Goal: Task Accomplishment & Management: Manage account settings

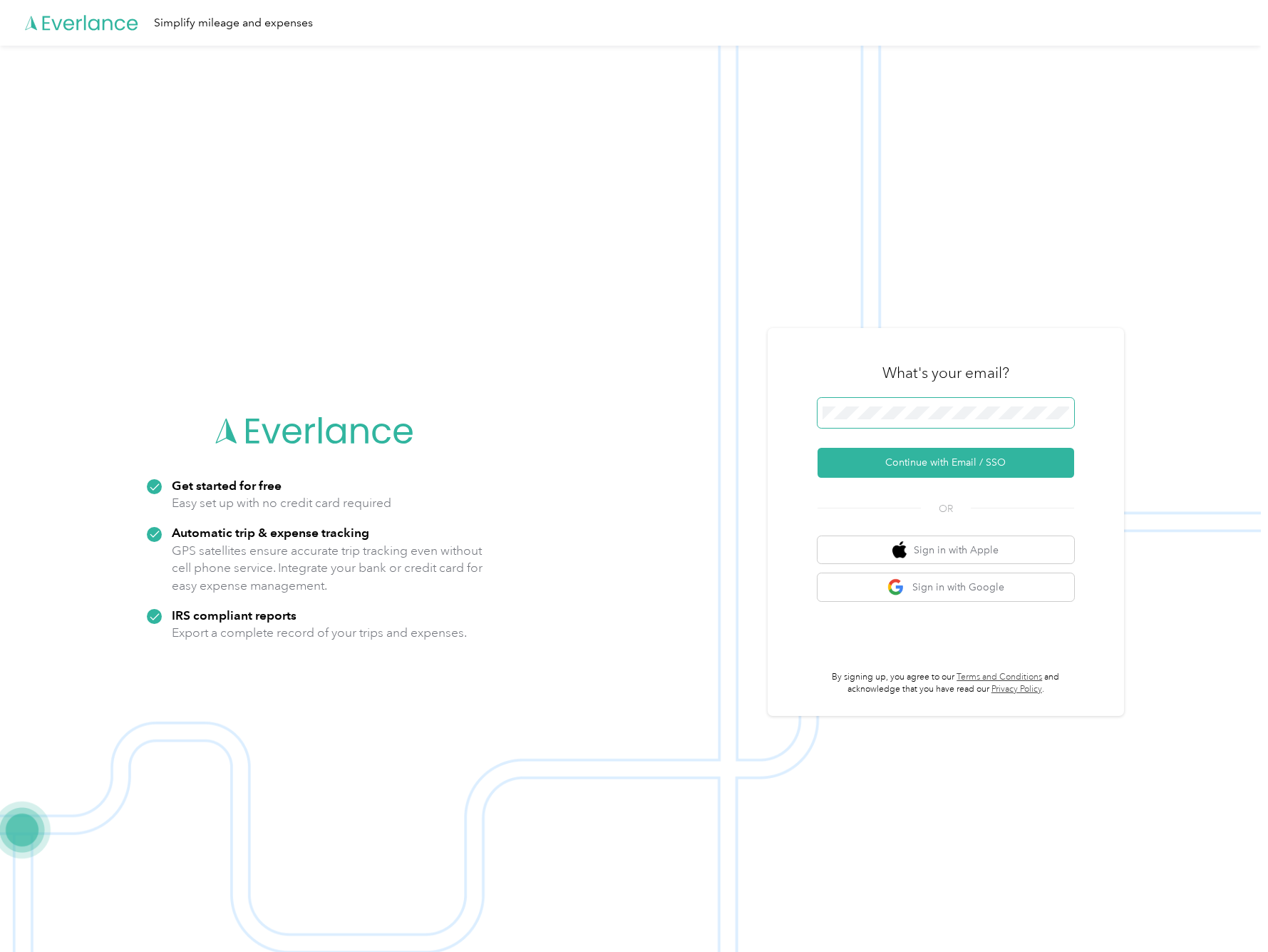
click at [949, 404] on span at bounding box center [946, 413] width 256 height 30
click at [951, 463] on button "Continue with Email / SSO" at bounding box center [946, 462] width 256 height 30
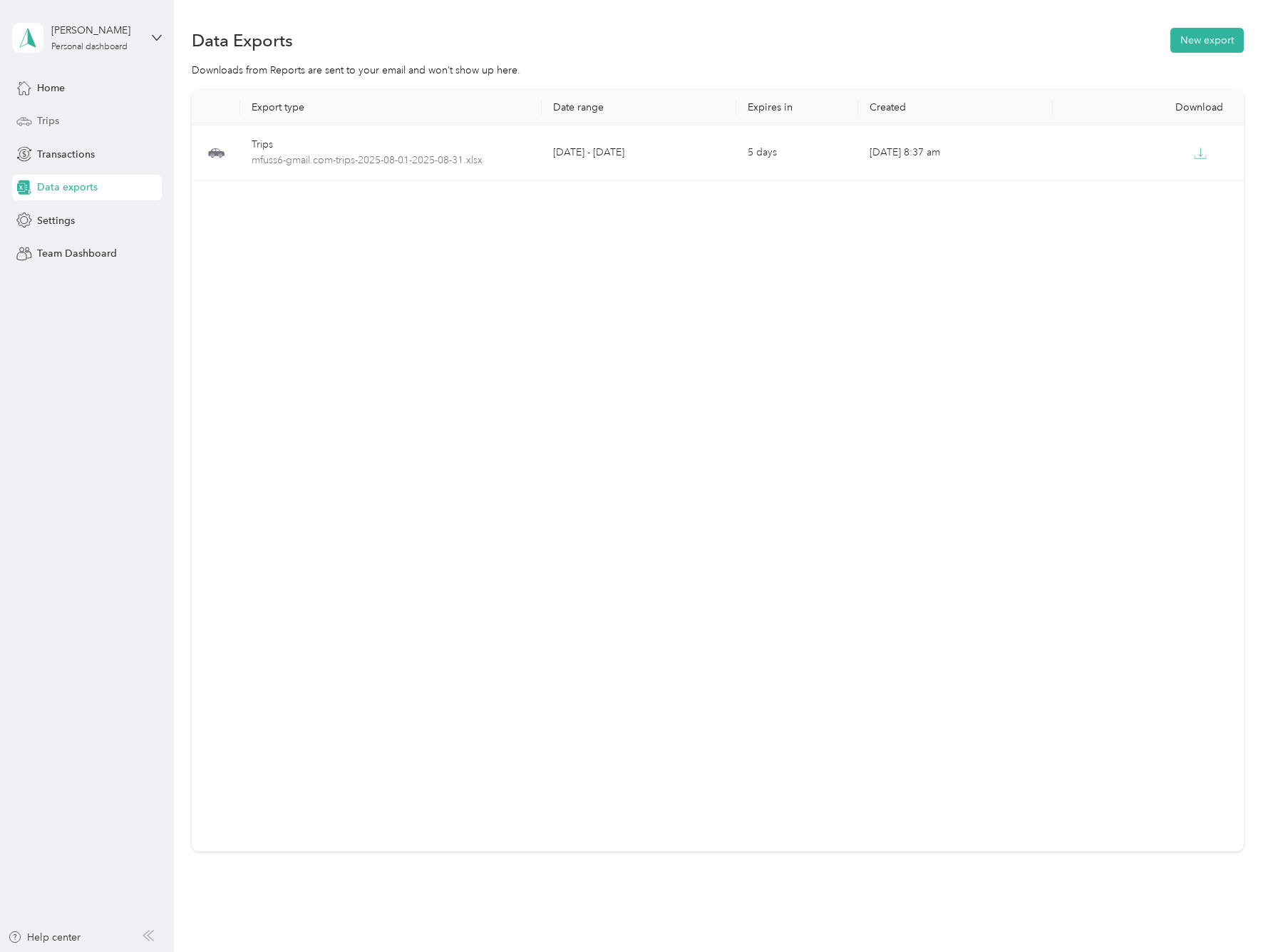
click at [51, 116] on span "Trips" at bounding box center [48, 121] width 22 height 15
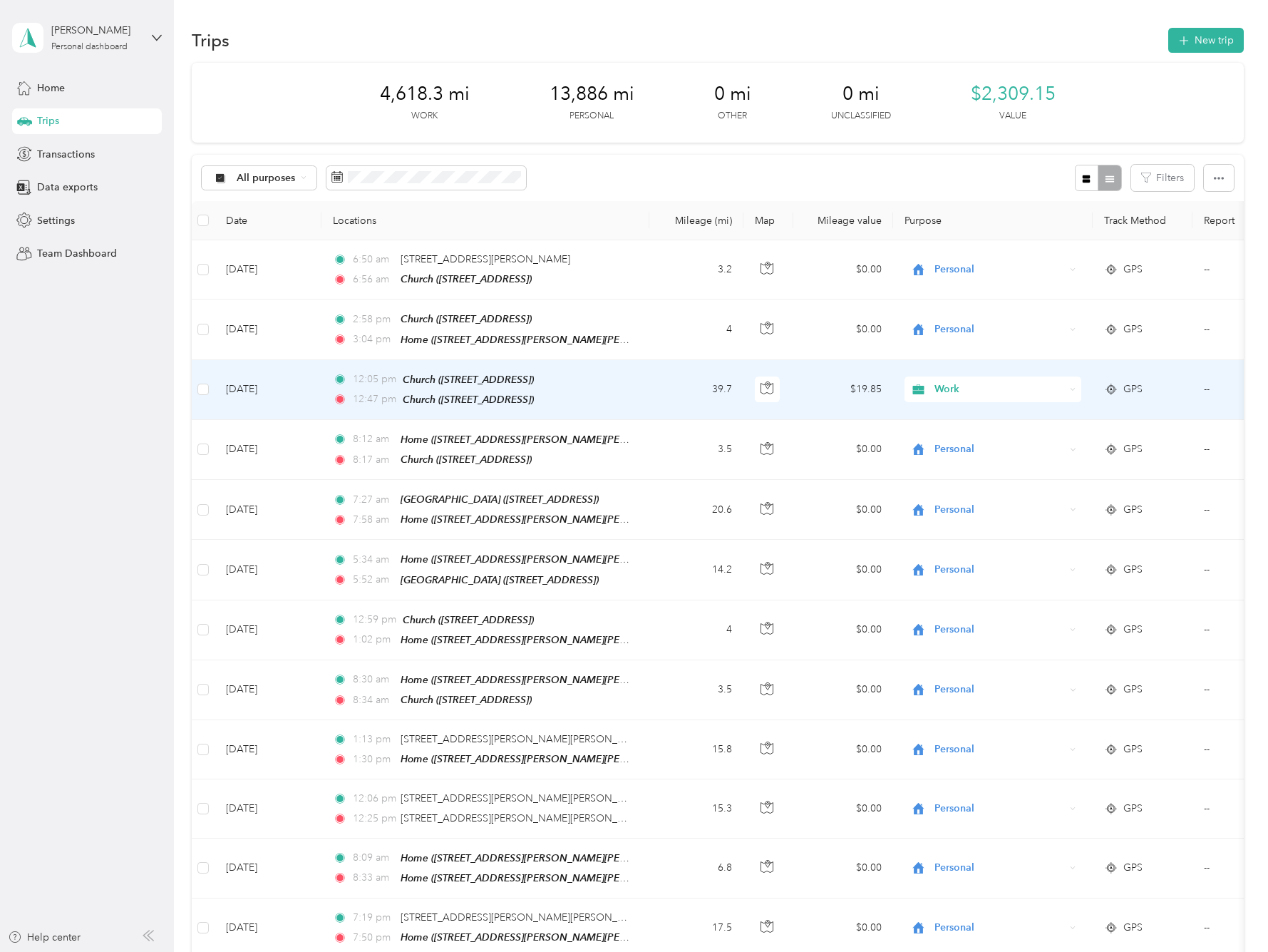
click at [1209, 385] on td "--" at bounding box center [1257, 390] width 130 height 60
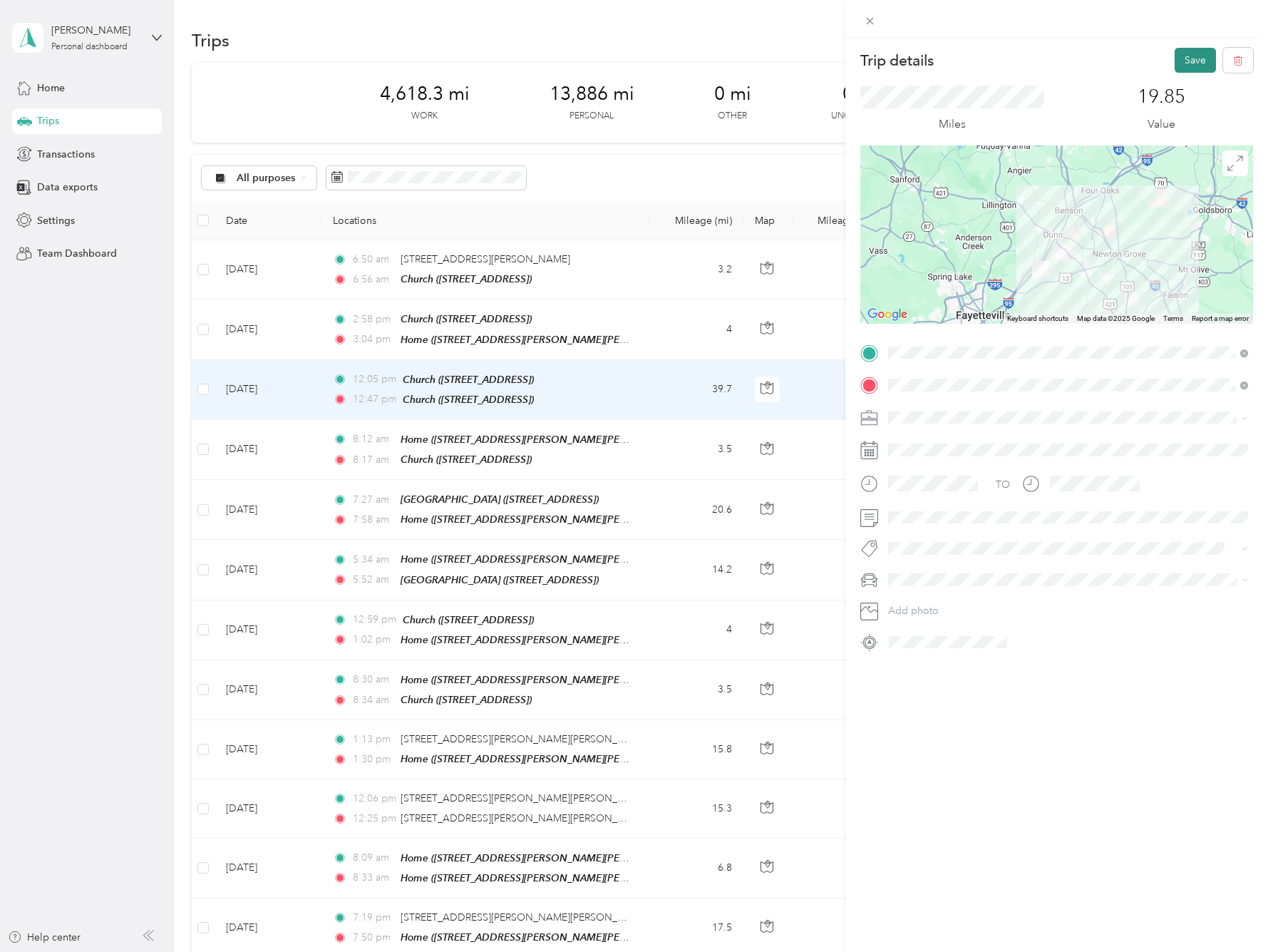
click at [1184, 60] on button "Save" at bounding box center [1195, 60] width 41 height 25
